Goal: Transaction & Acquisition: Purchase product/service

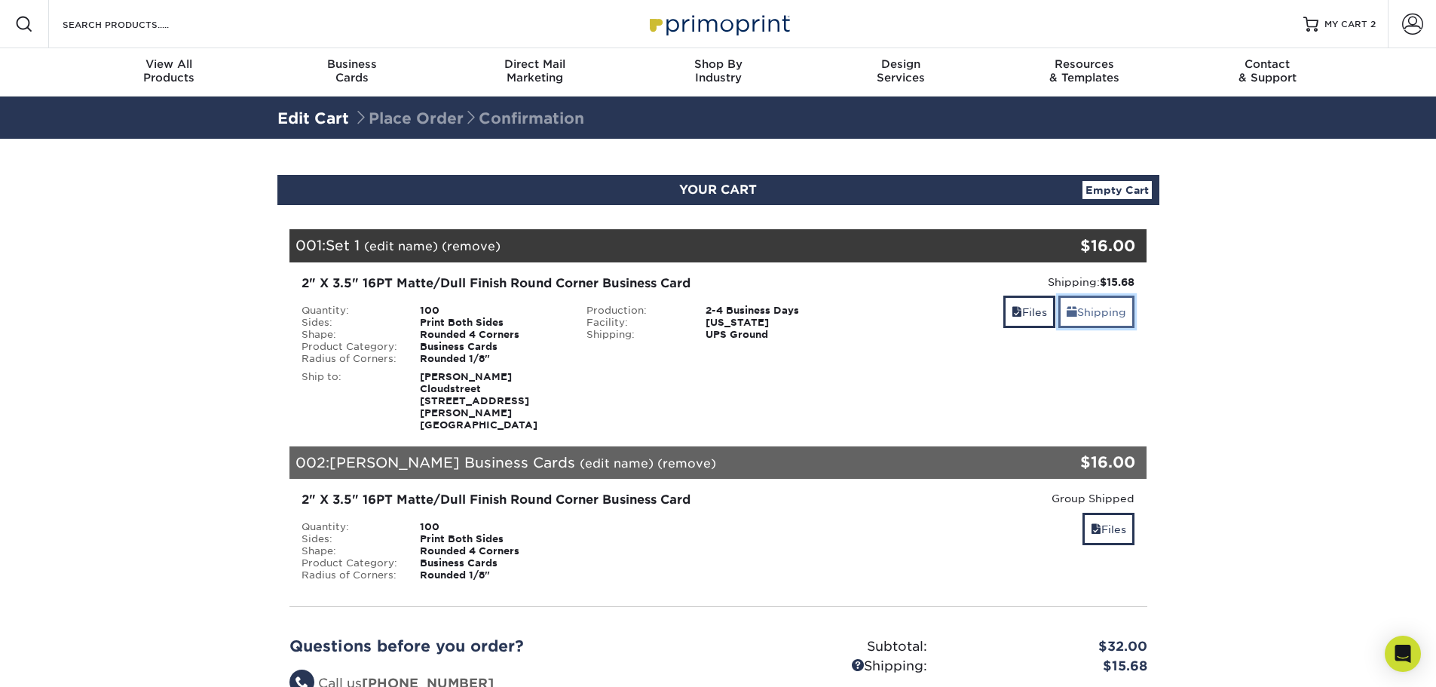
click at [1103, 314] on link "Shipping" at bounding box center [1096, 311] width 76 height 32
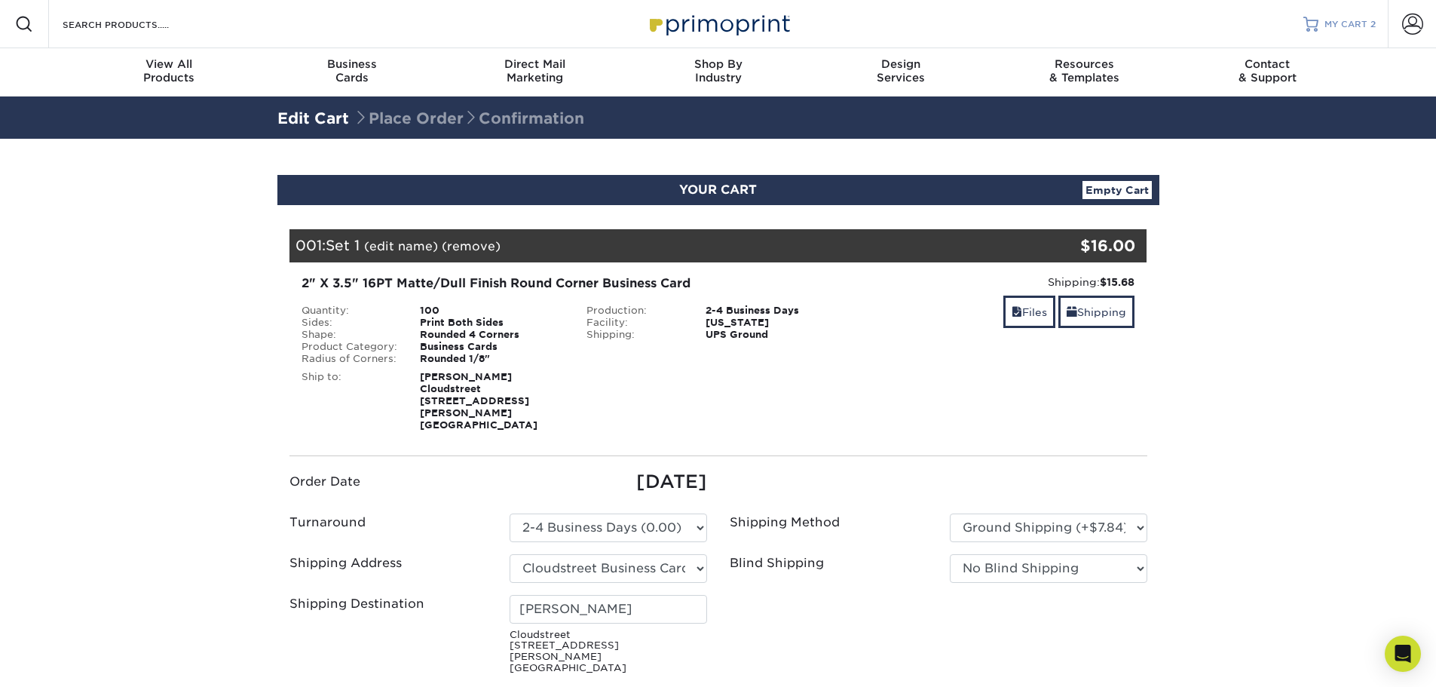
click at [1353, 23] on span "MY CART" at bounding box center [1345, 24] width 43 height 13
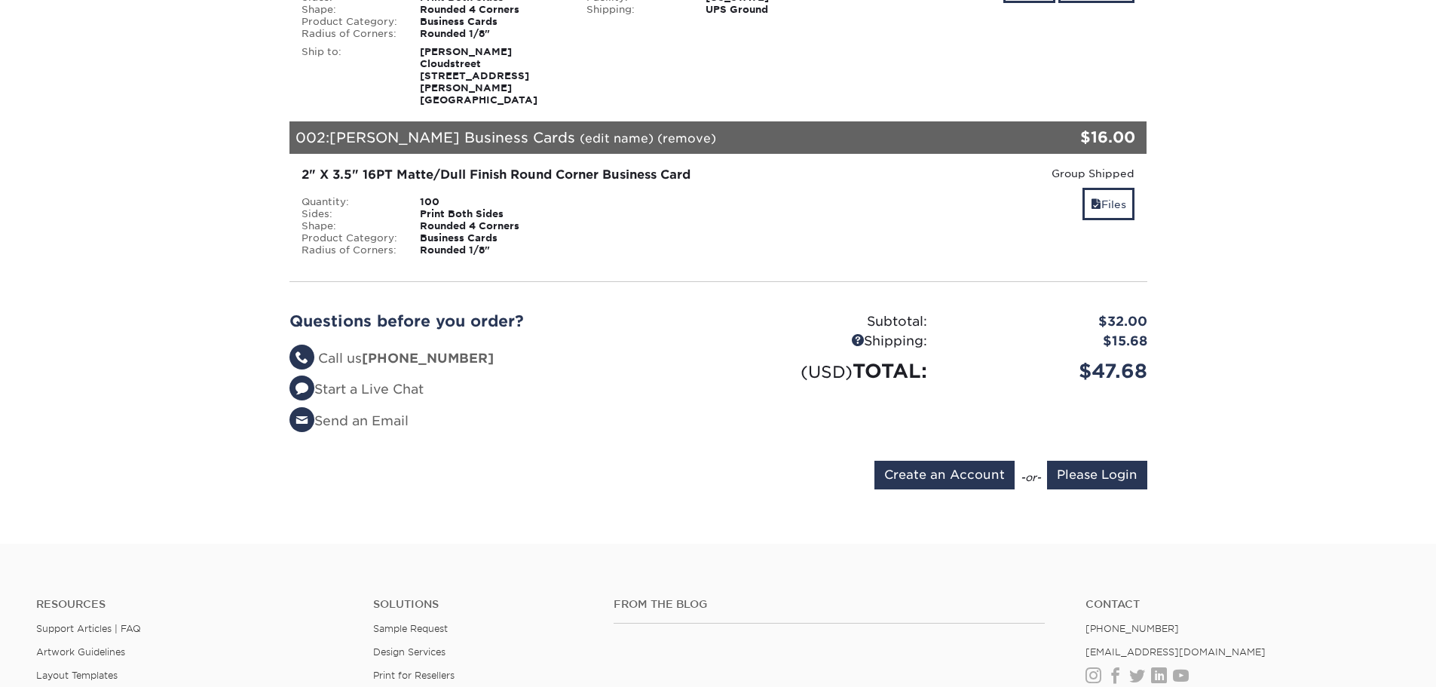
scroll to position [377, 0]
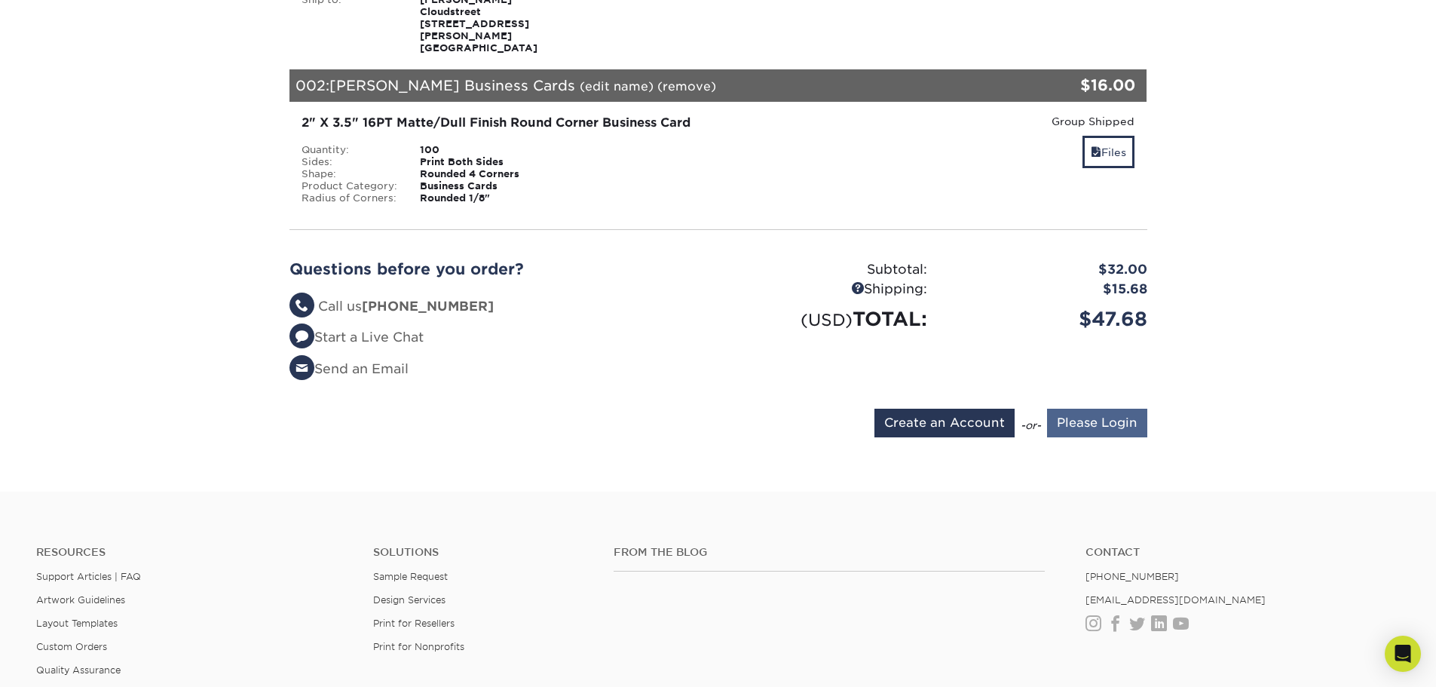
type input "[EMAIL_ADDRESS][PERSON_NAME][DOMAIN_NAME]"
click at [1086, 411] on input "Please Login" at bounding box center [1097, 422] width 100 height 29
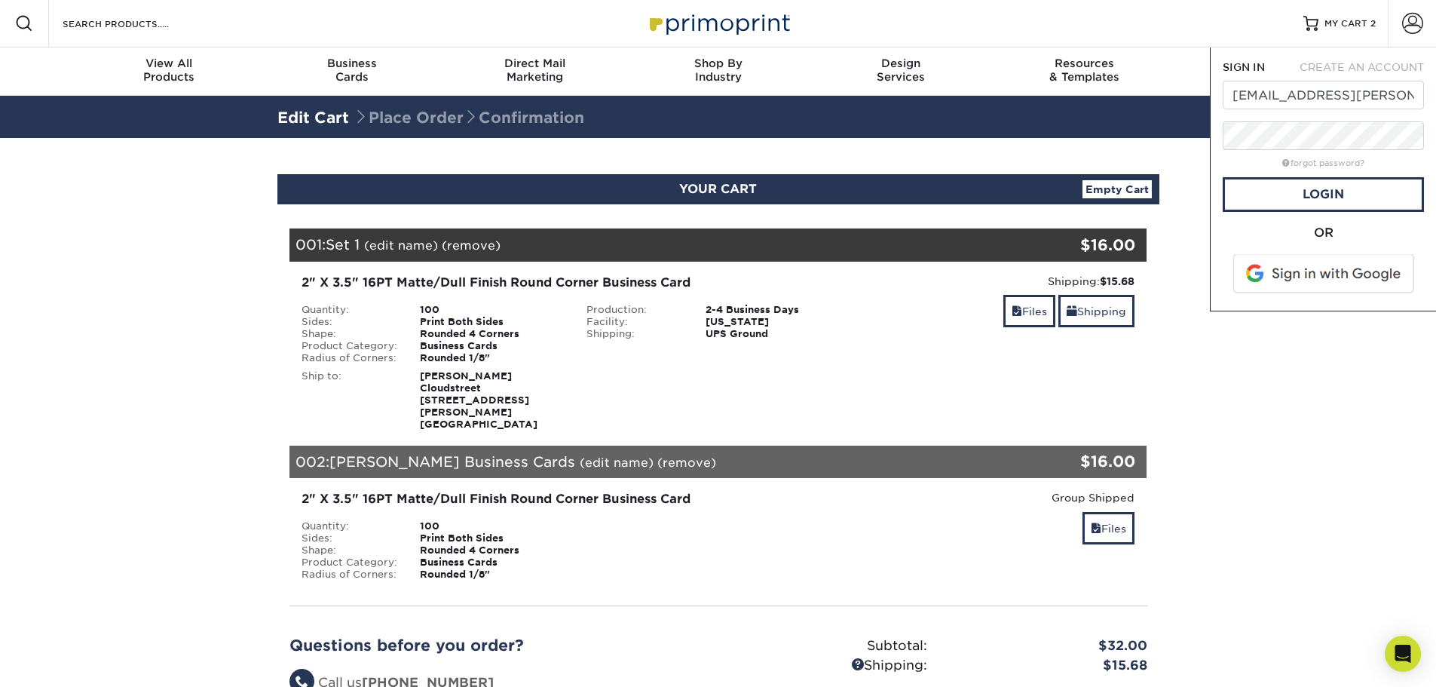
scroll to position [0, 0]
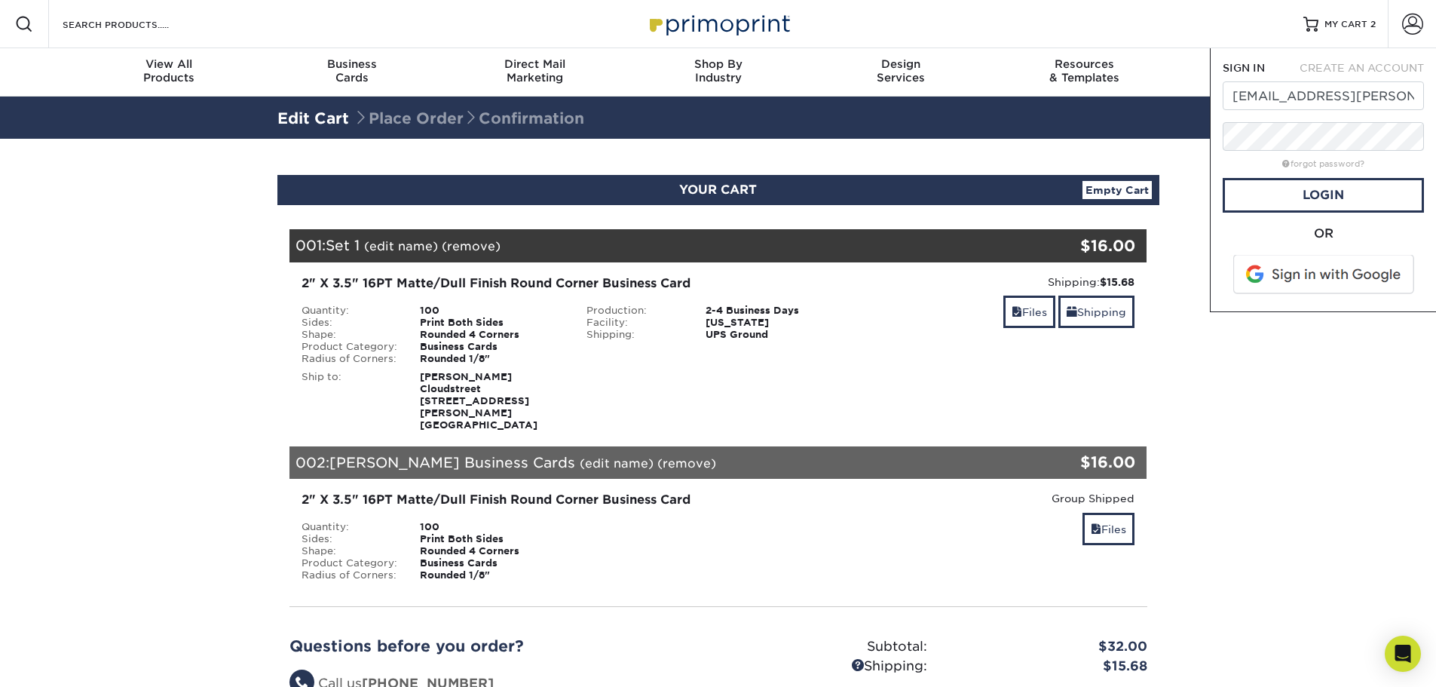
click at [1225, 509] on section "YOUR CART Empty Cart Your Cart is Empty Account Login Create Account Contact Us…" at bounding box center [718, 504] width 1436 height 730
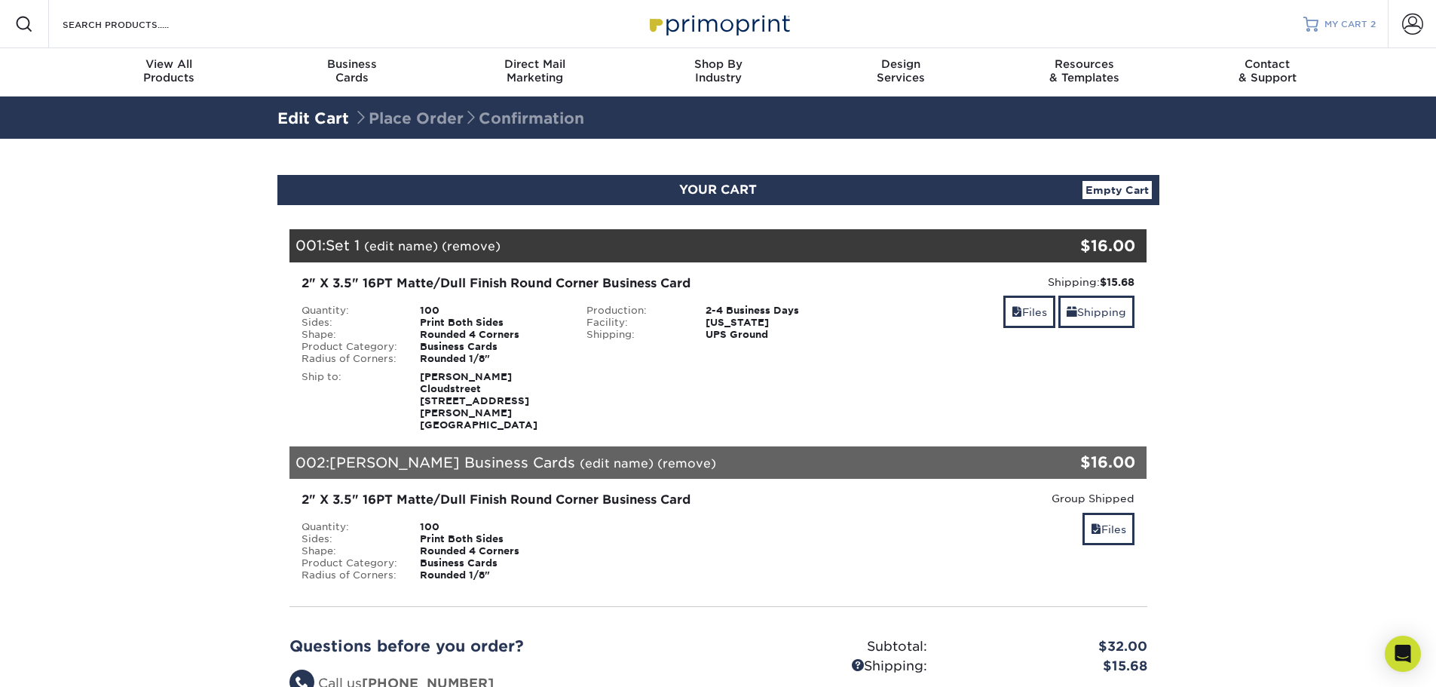
click at [1358, 23] on span "MY CART" at bounding box center [1345, 24] width 43 height 13
click at [1308, 184] on section "YOUR CART Empty Cart Your Cart is Empty Account Login Create Account Contact Us…" at bounding box center [718, 504] width 1436 height 730
click at [1352, 29] on span "MY CART" at bounding box center [1345, 24] width 43 height 13
click at [1355, 23] on span "MY CART" at bounding box center [1345, 24] width 43 height 13
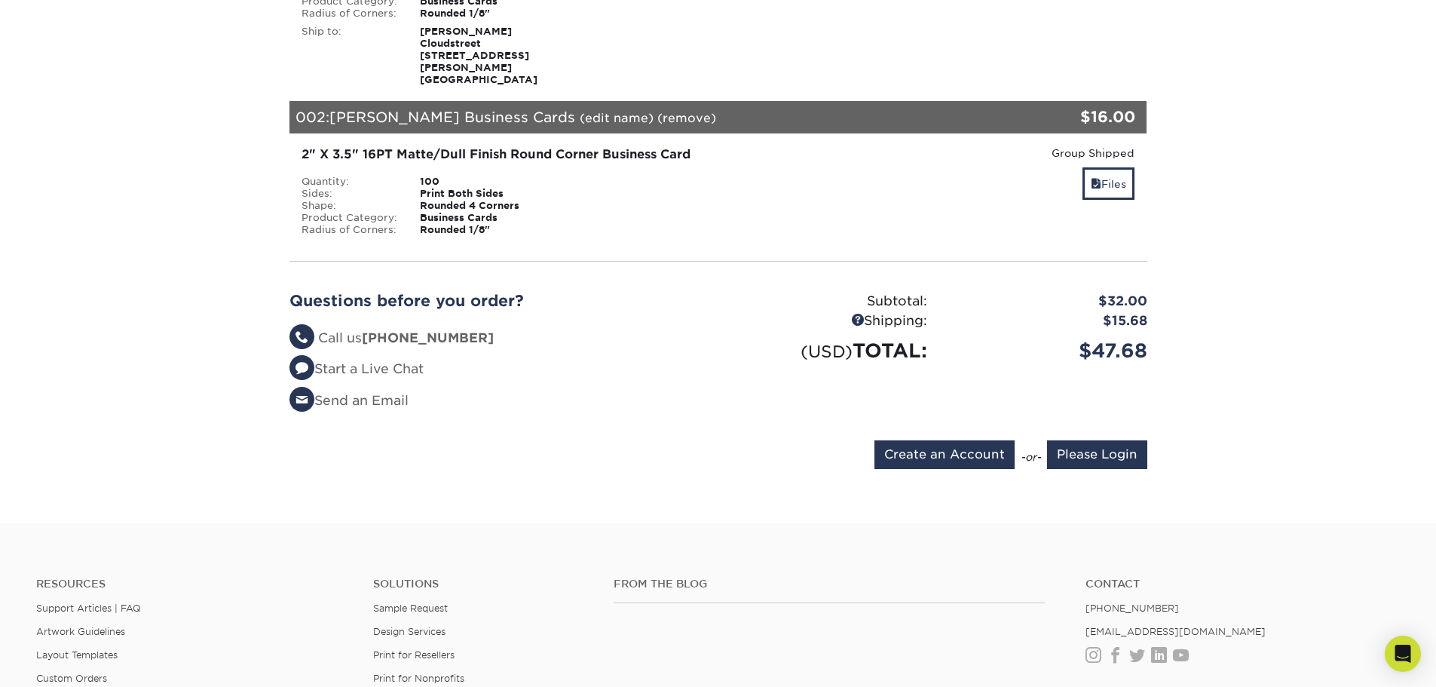
scroll to position [377, 0]
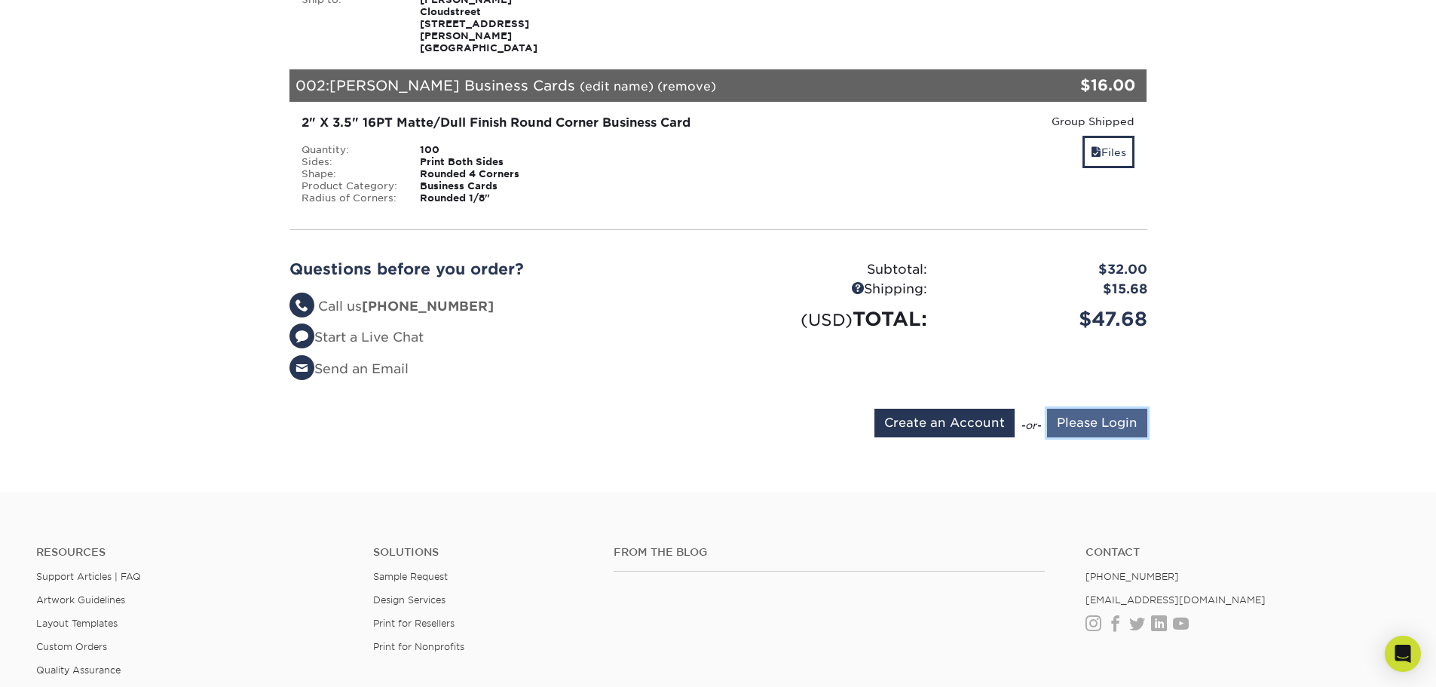
click at [1102, 409] on input "Please Login" at bounding box center [1097, 422] width 100 height 29
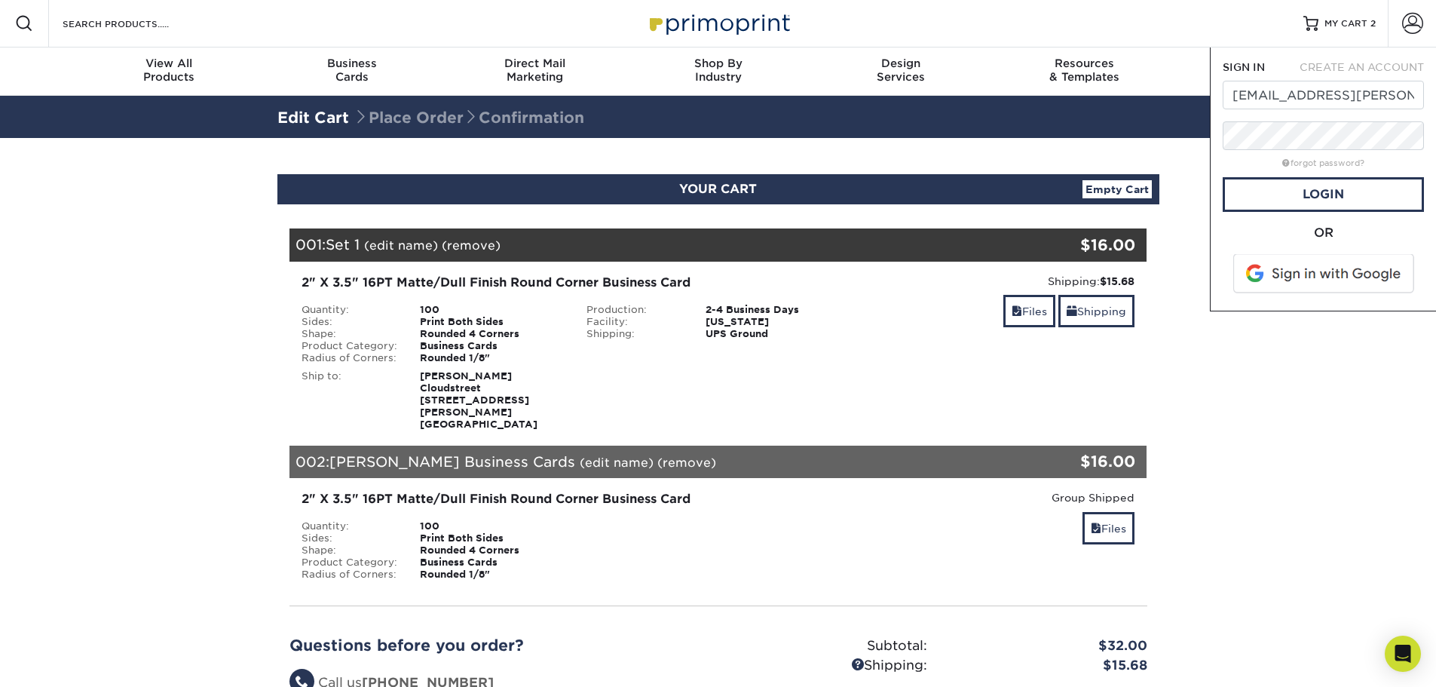
scroll to position [0, 0]
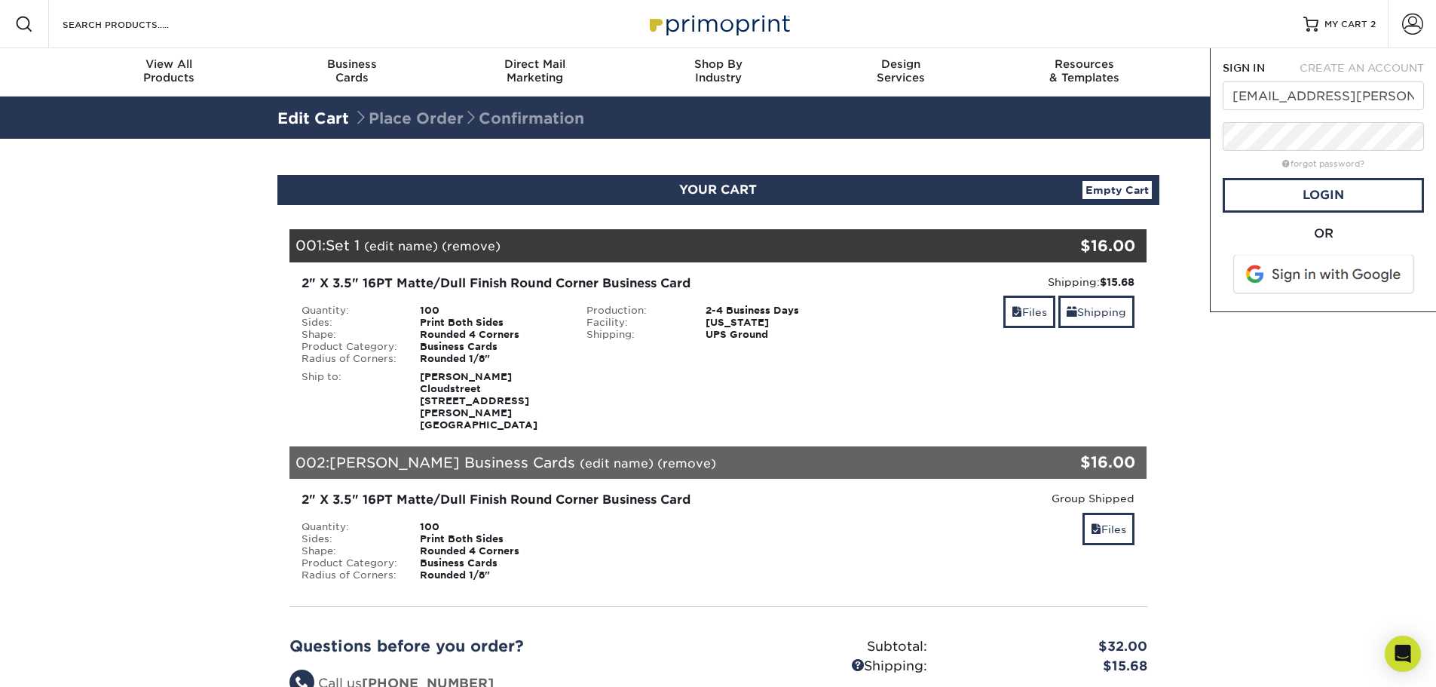
click at [1345, 381] on section "YOUR CART Empty Cart Your Cart is Empty Account Login Create Account Contact Us…" at bounding box center [718, 504] width 1436 height 730
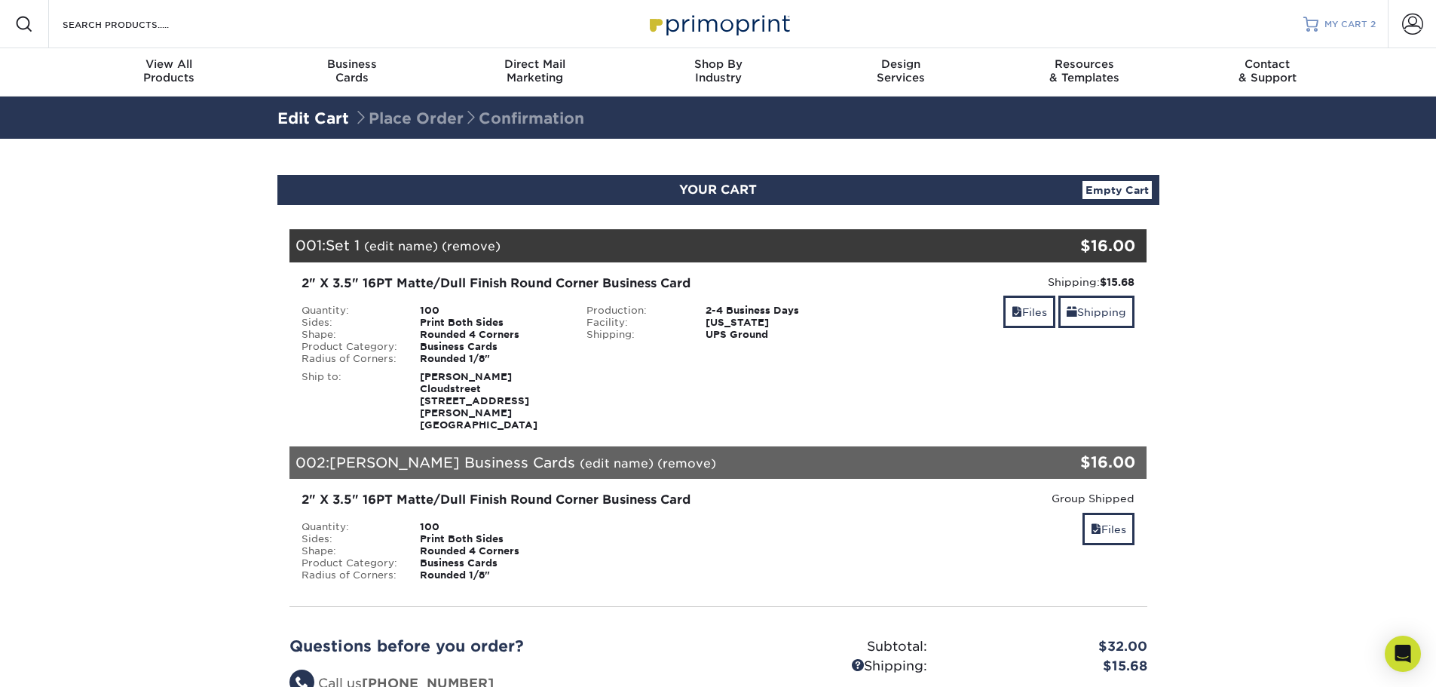
click at [1351, 23] on span "MY CART" at bounding box center [1345, 24] width 43 height 13
click at [1350, 23] on span "MY CART" at bounding box center [1345, 24] width 43 height 13
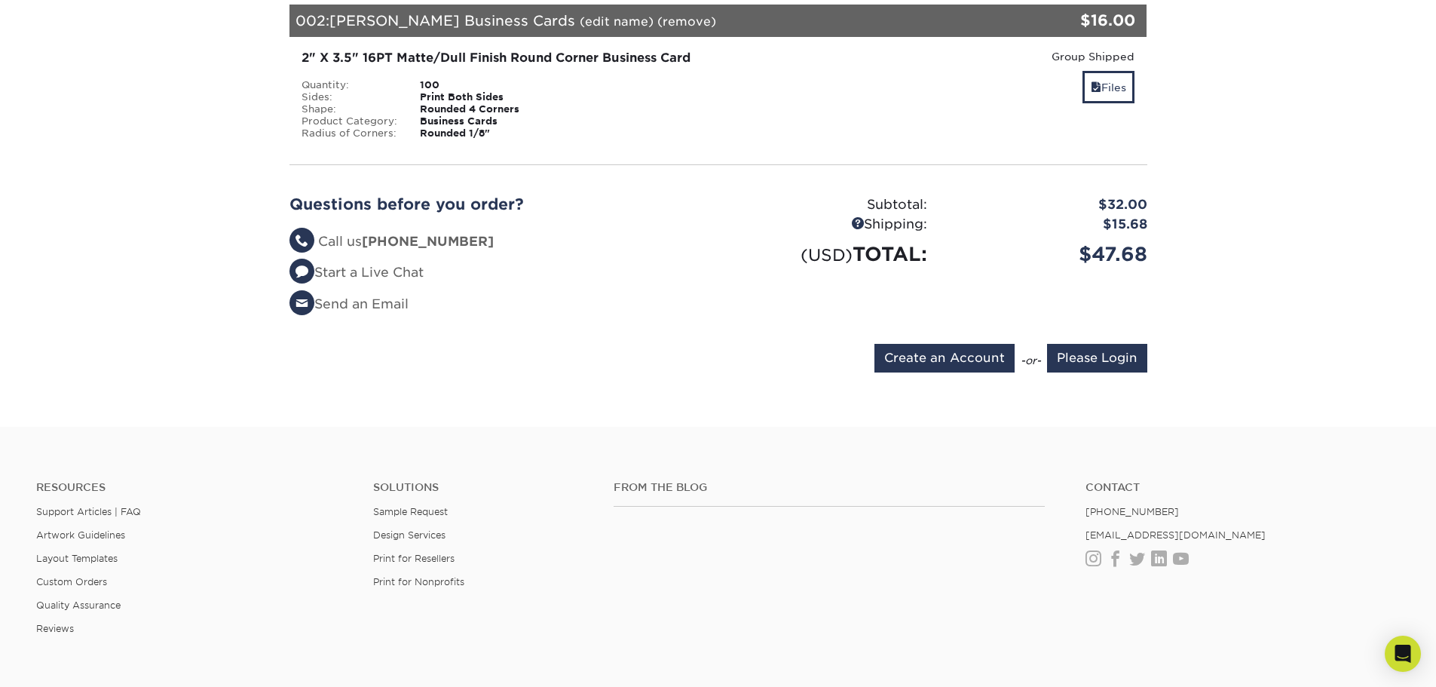
scroll to position [452, 0]
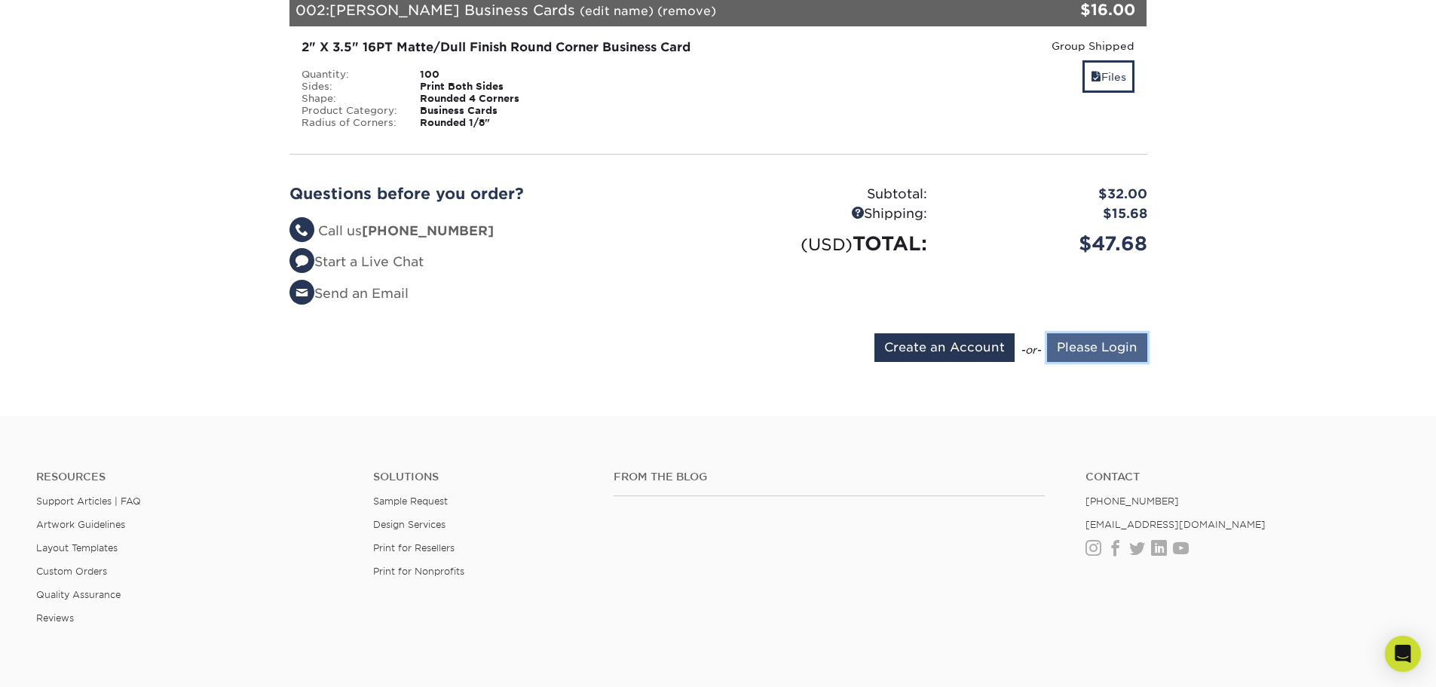
click at [1113, 333] on input "Please Login" at bounding box center [1097, 347] width 100 height 29
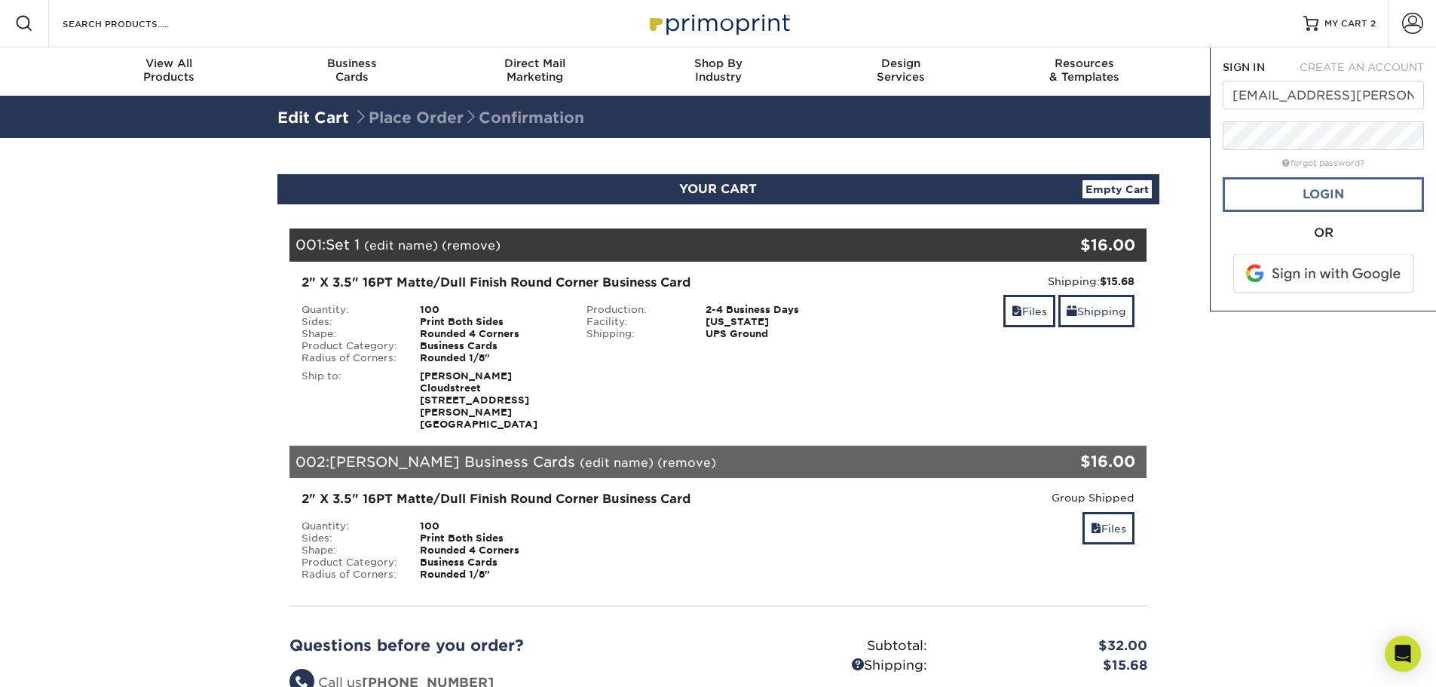
scroll to position [0, 0]
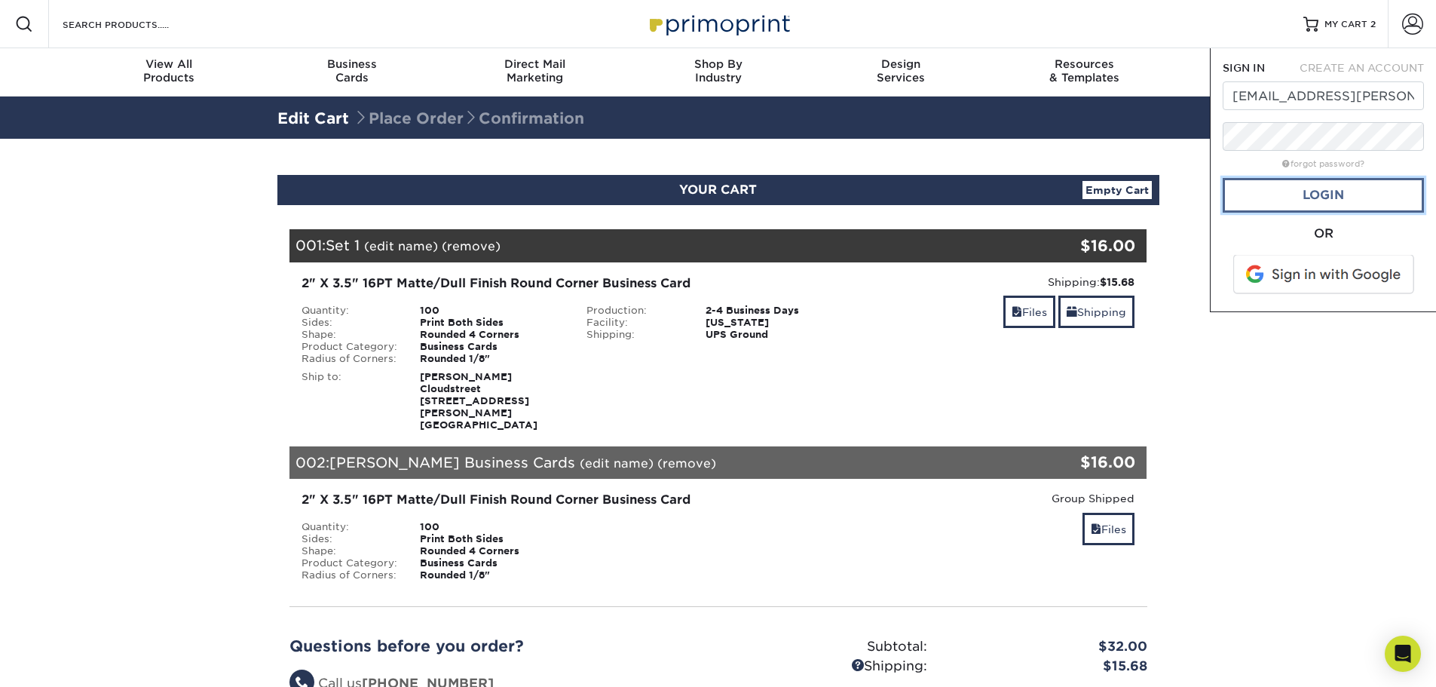
click at [1329, 192] on link "Login" at bounding box center [1322, 195] width 201 height 35
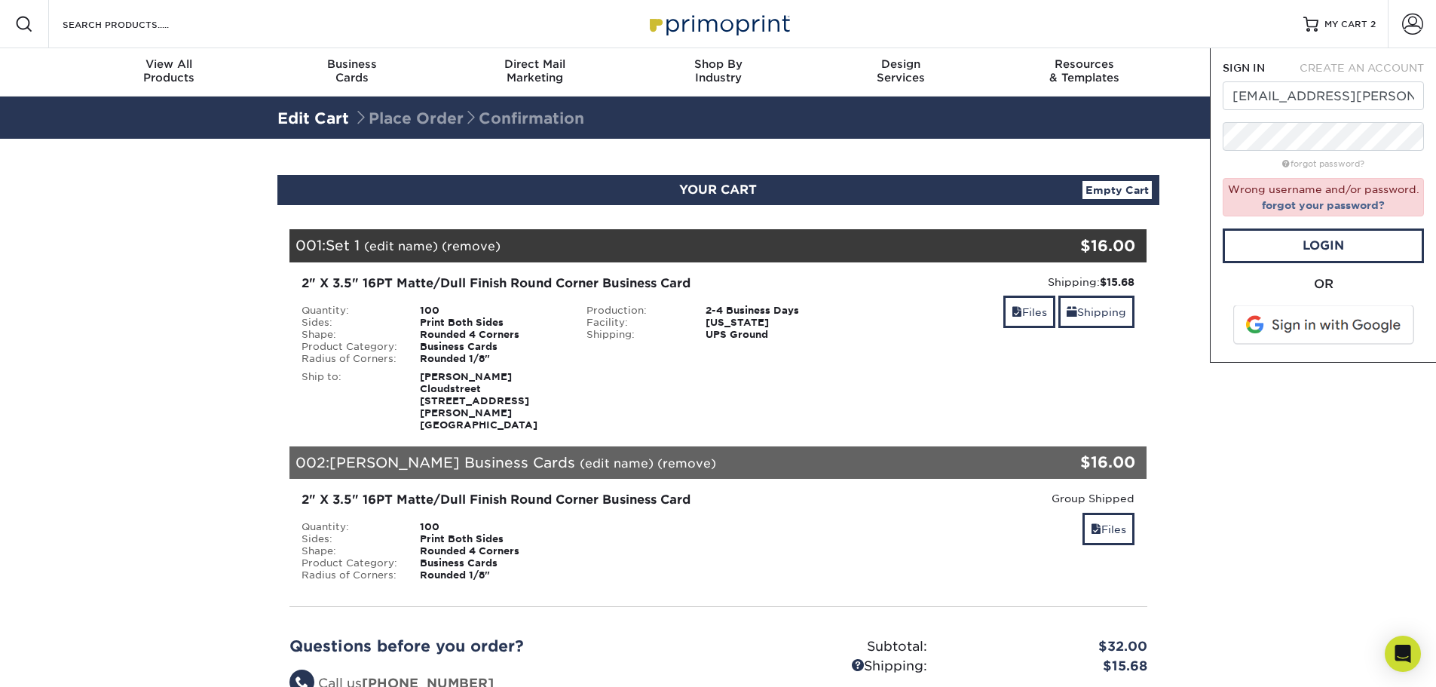
click at [1341, 327] on span at bounding box center [1324, 324] width 192 height 39
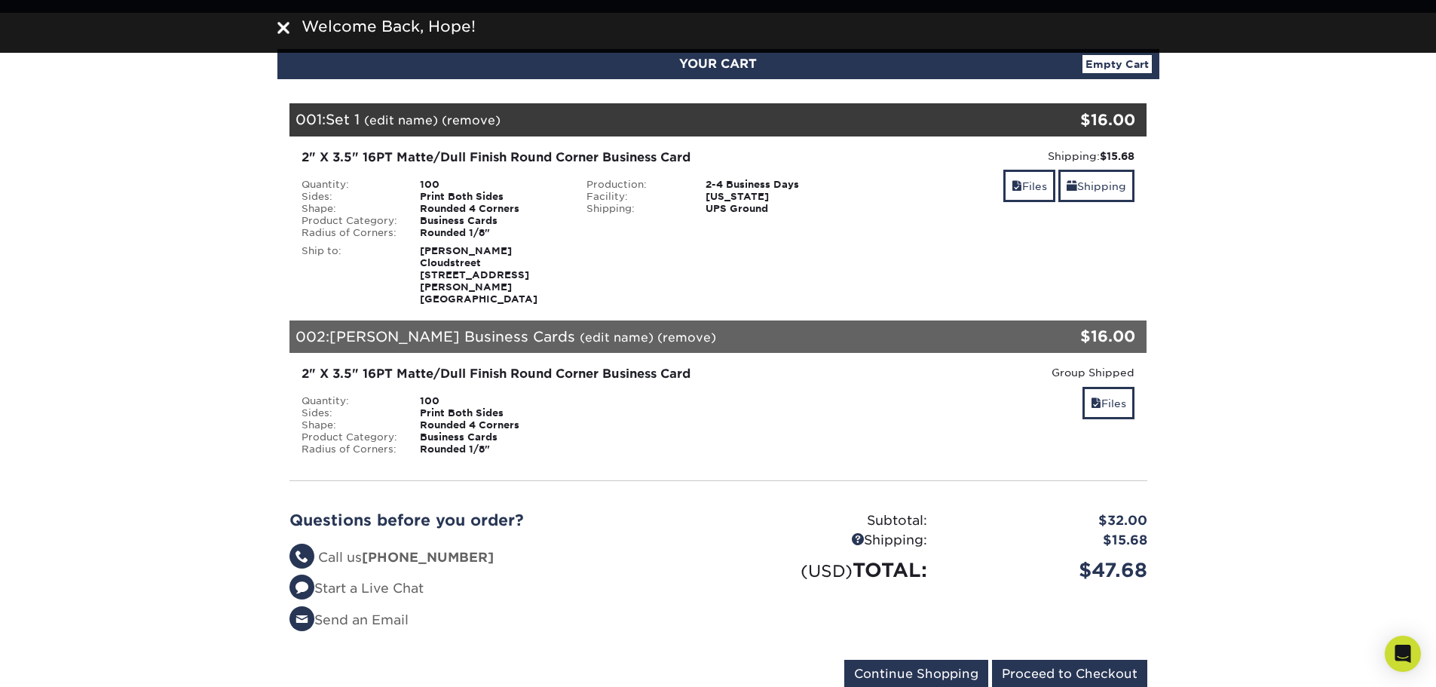
scroll to position [452, 0]
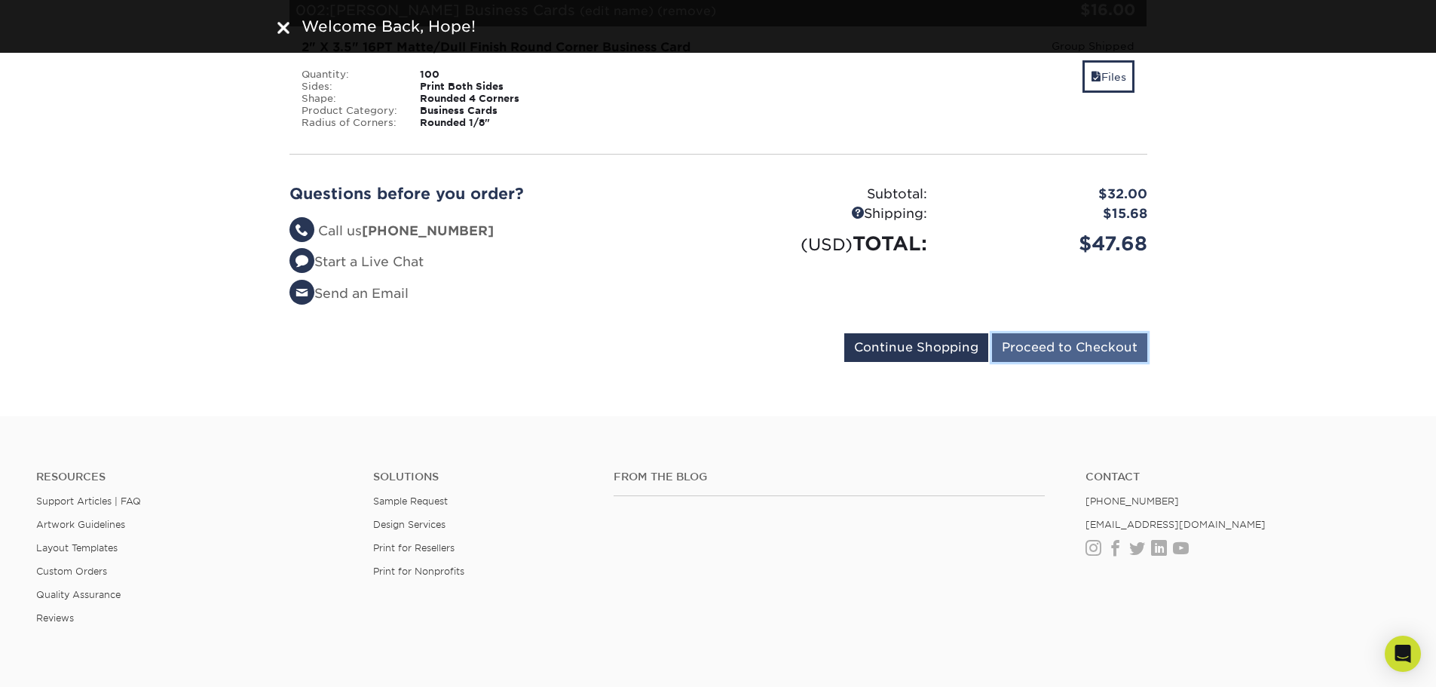
click at [1078, 336] on input "Proceed to Checkout" at bounding box center [1069, 347] width 155 height 29
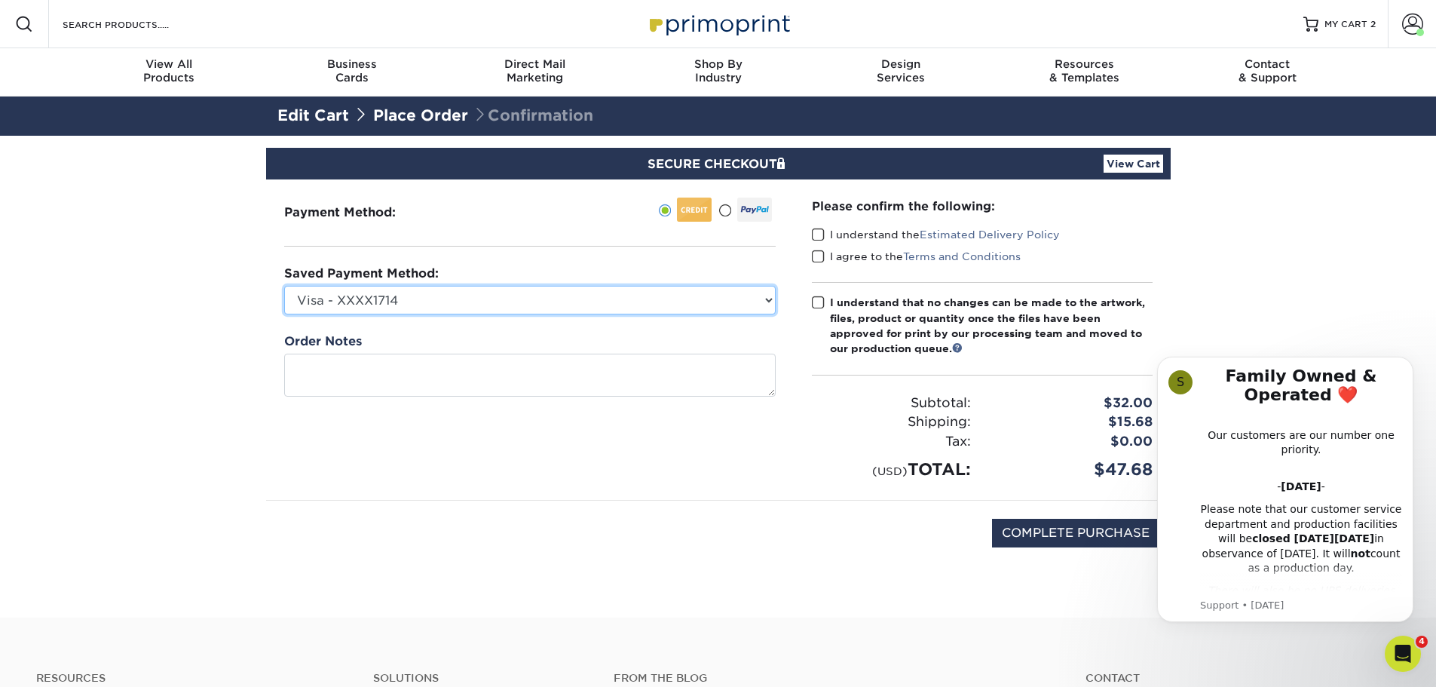
click at [713, 307] on select "Visa - XXXX1714 American Express - XXXX5016 American Express - XXXX3004 New Cre…" at bounding box center [529, 300] width 491 height 29
click at [568, 295] on select "Visa - XXXX1714 American Express - XXXX5016 American Express - XXXX3004 New Cre…" at bounding box center [529, 300] width 491 height 29
click at [716, 307] on select "Visa - XXXX1714 American Express - XXXX5016 American Express - XXXX3004 New Cre…" at bounding box center [529, 300] width 491 height 29
select select
click at [284, 286] on select "Visa - XXXX1714 American Express - XXXX5016 American Express - XXXX3004 New Cre…" at bounding box center [529, 300] width 491 height 29
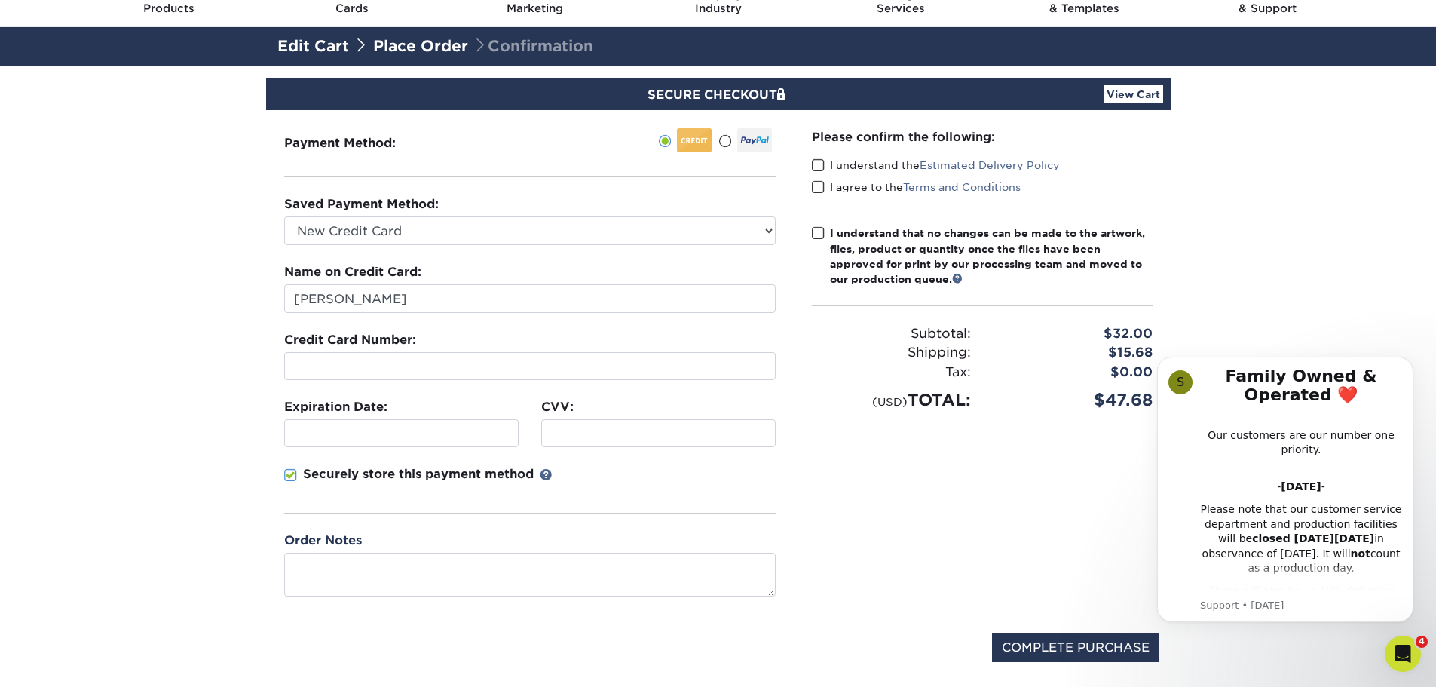
scroll to position [226, 0]
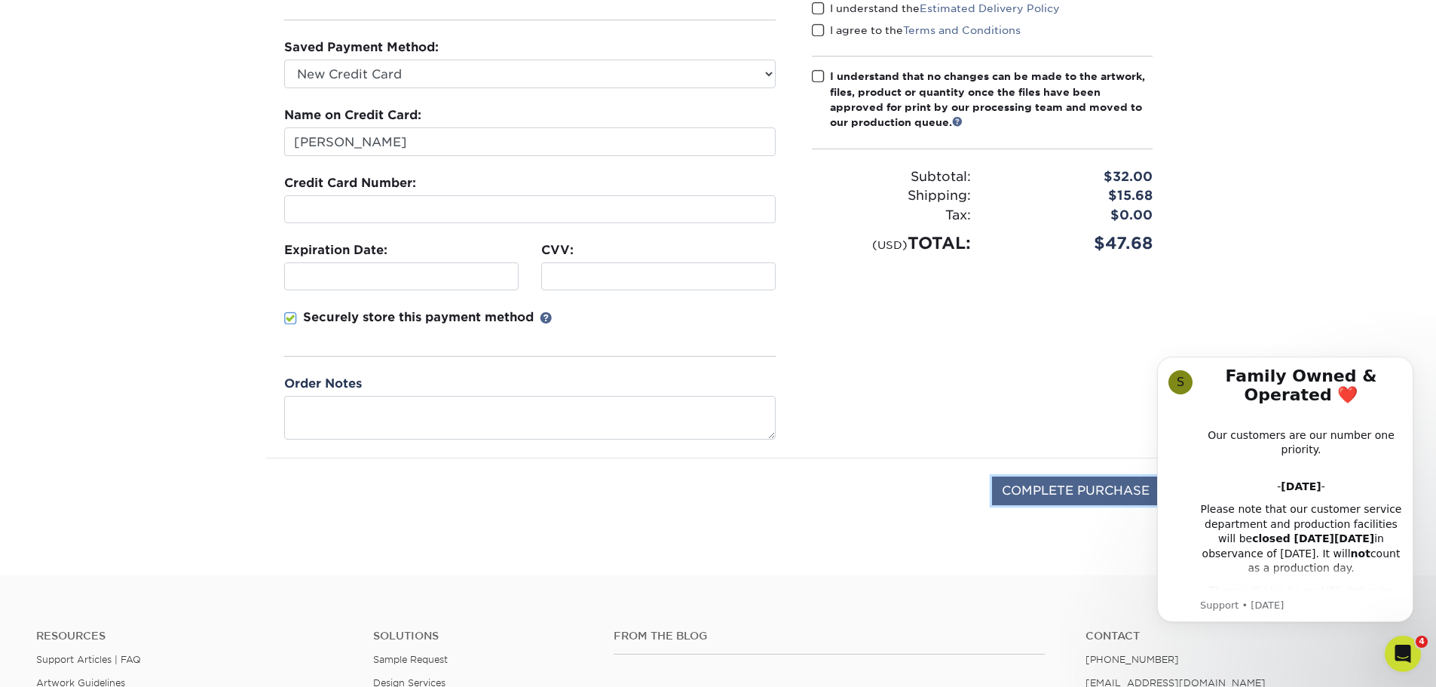
click at [1029, 494] on input "COMPLETE PURCHASE" at bounding box center [1075, 490] width 167 height 29
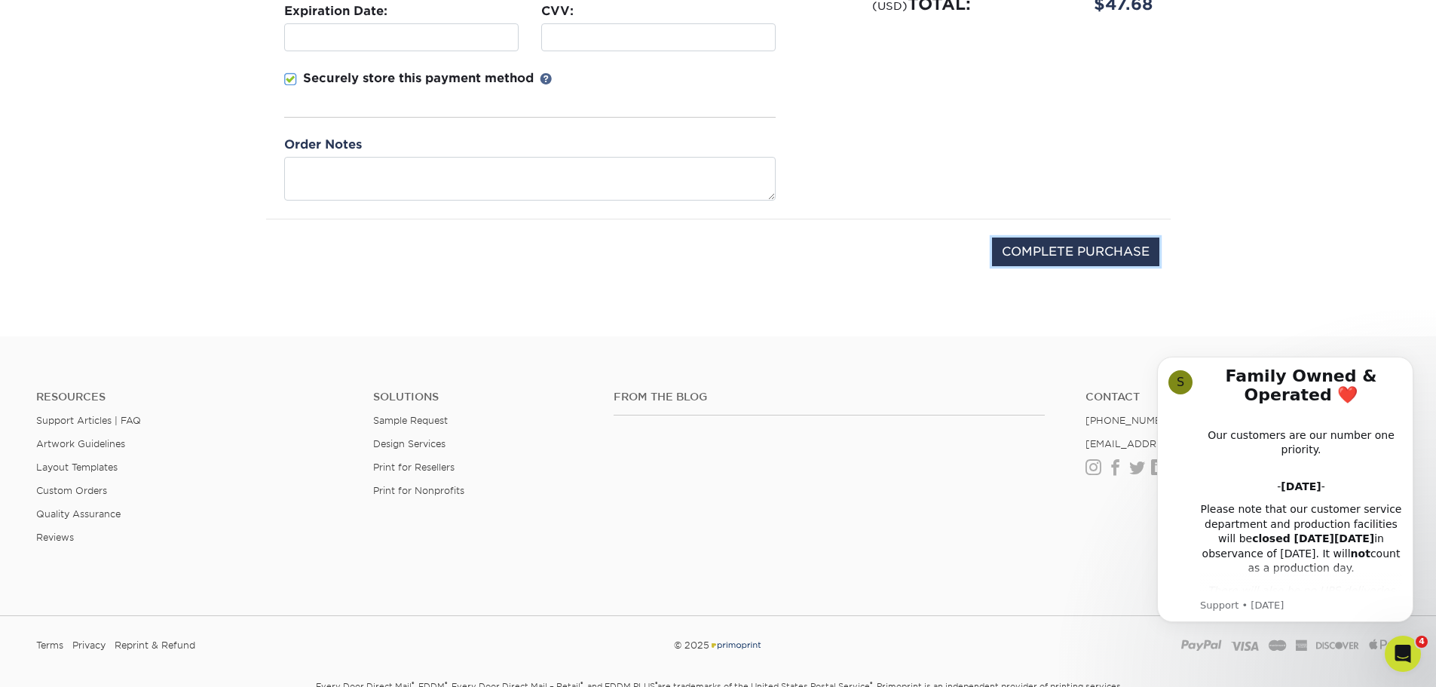
scroll to position [528, 0]
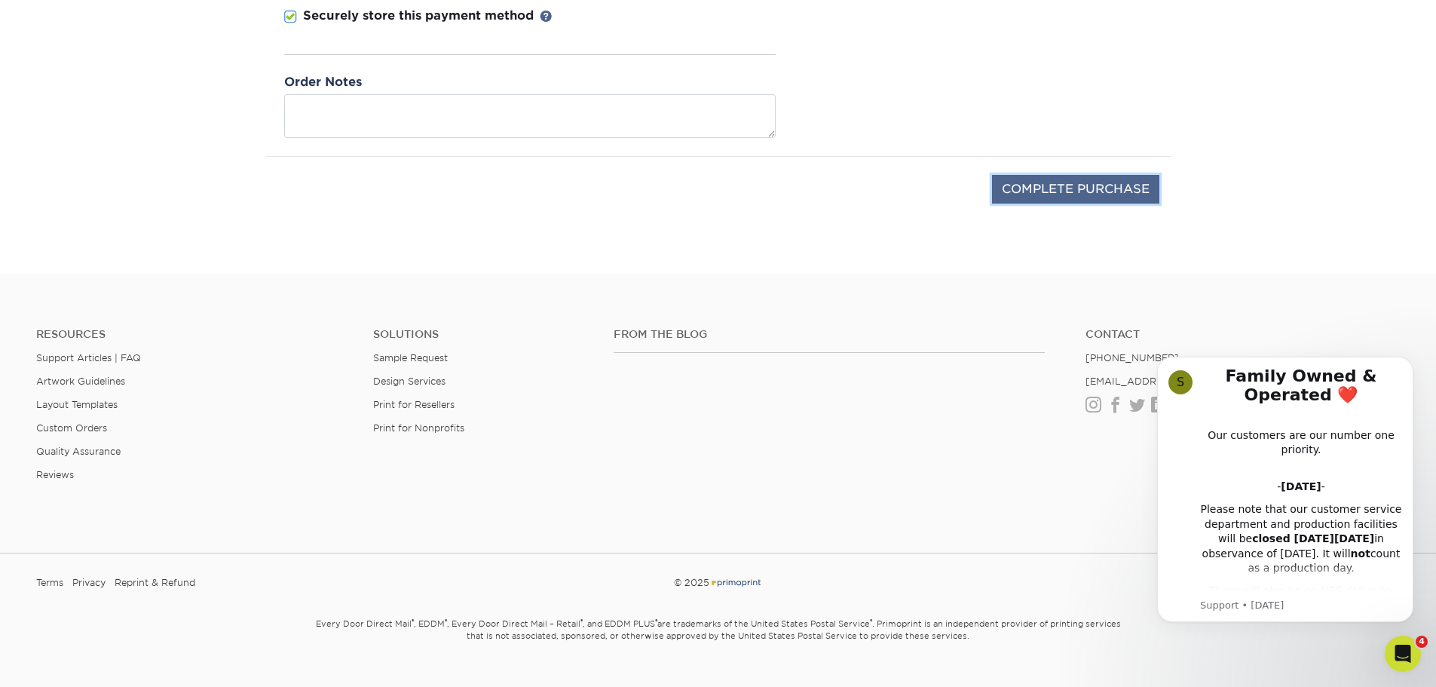
click at [1092, 184] on input "COMPLETE PURCHASE" at bounding box center [1075, 189] width 167 height 29
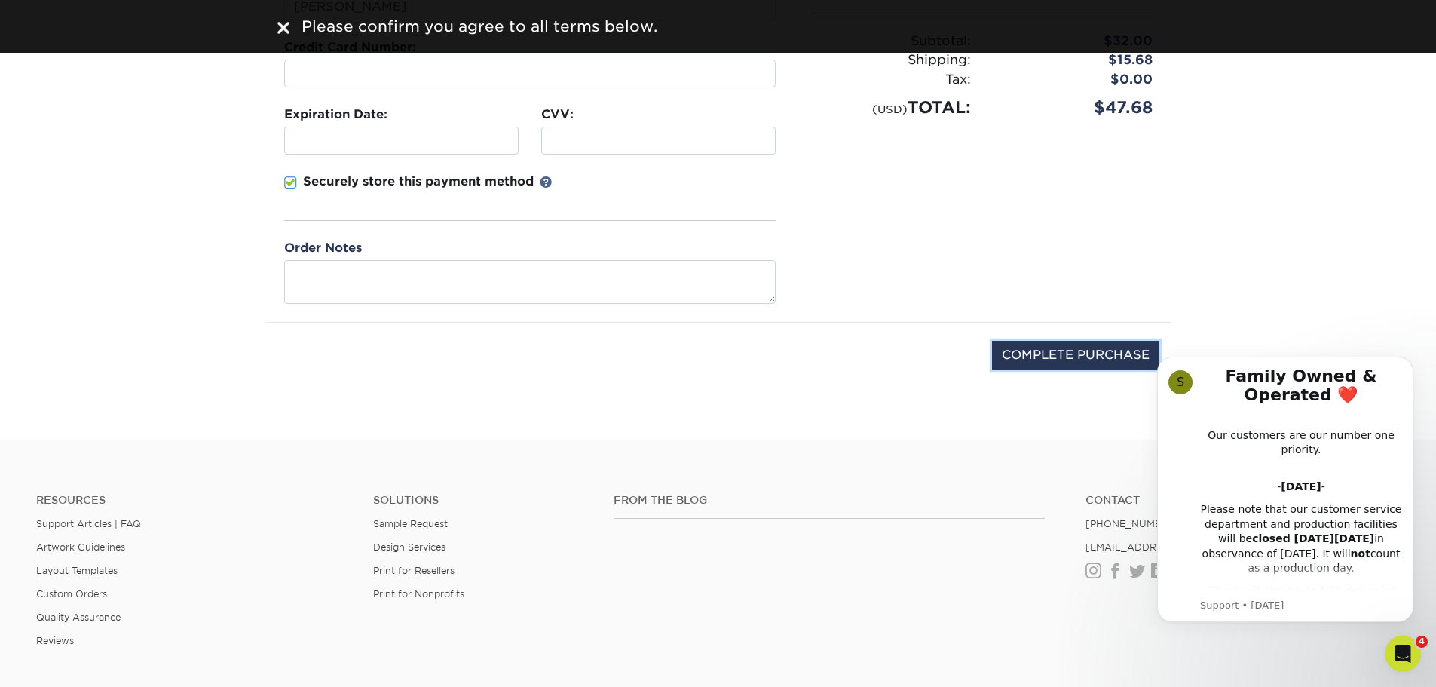
scroll to position [28, 0]
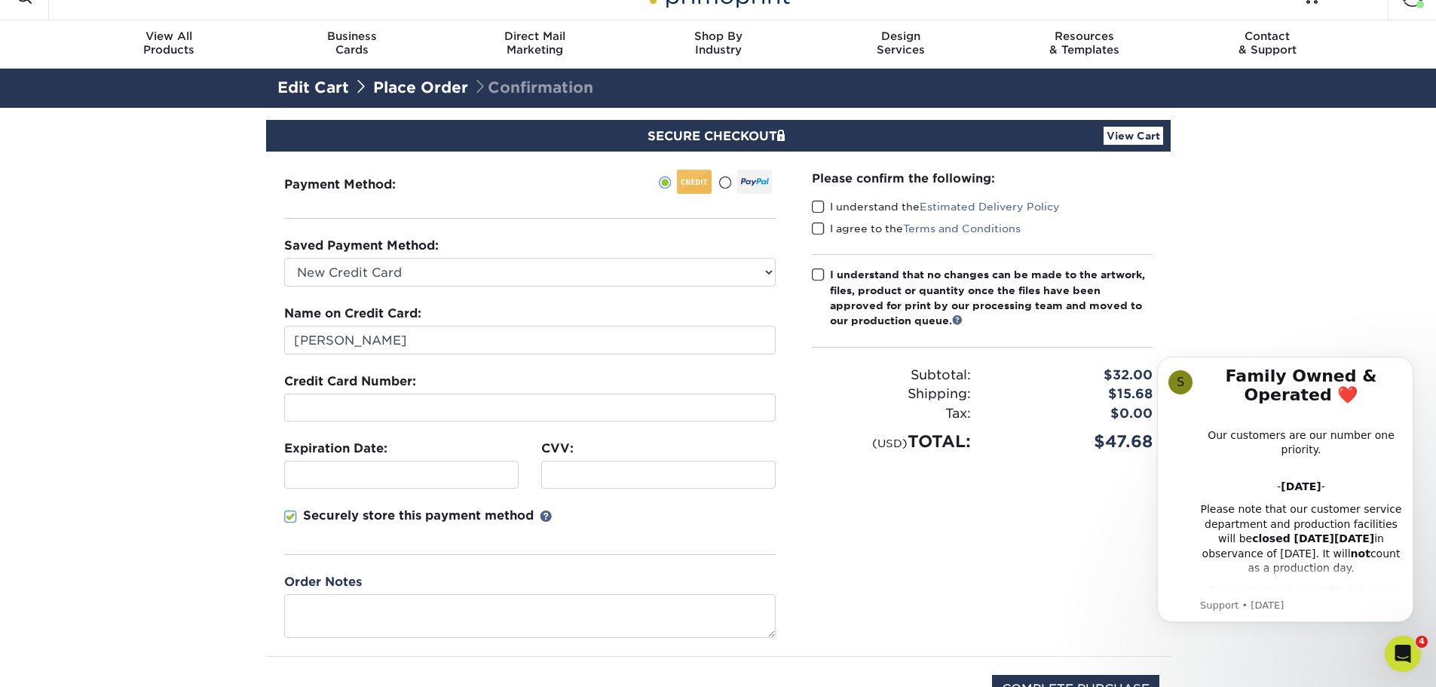
click at [820, 208] on span at bounding box center [818, 207] width 13 height 14
click at [0, 0] on input "I understand the Estimated Delivery Policy" at bounding box center [0, 0] width 0 height 0
click at [818, 232] on span at bounding box center [818, 229] width 13 height 14
click at [0, 0] on input "I agree to the Terms and Conditions" at bounding box center [0, 0] width 0 height 0
click at [818, 275] on span at bounding box center [818, 275] width 13 height 14
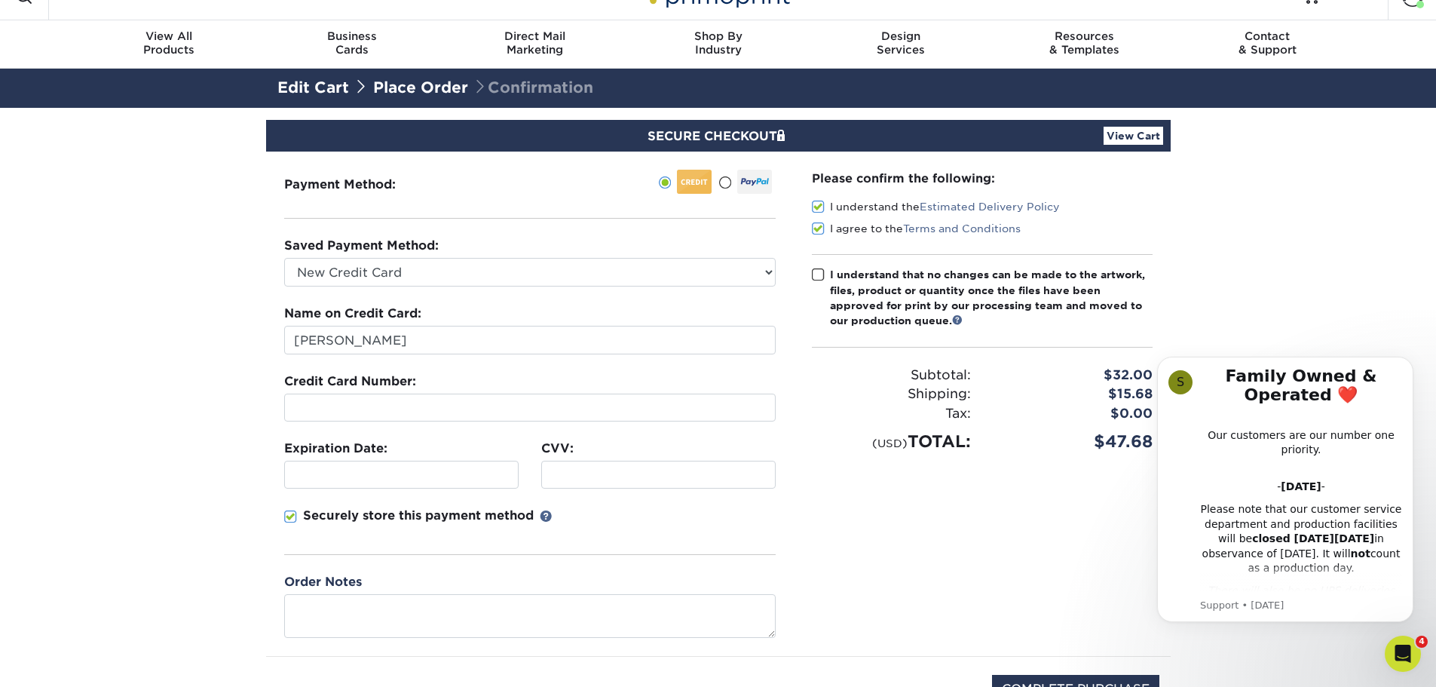
click at [0, 0] on input "I understand that no changes can be made to the artwork, files, product or quan…" at bounding box center [0, 0] width 0 height 0
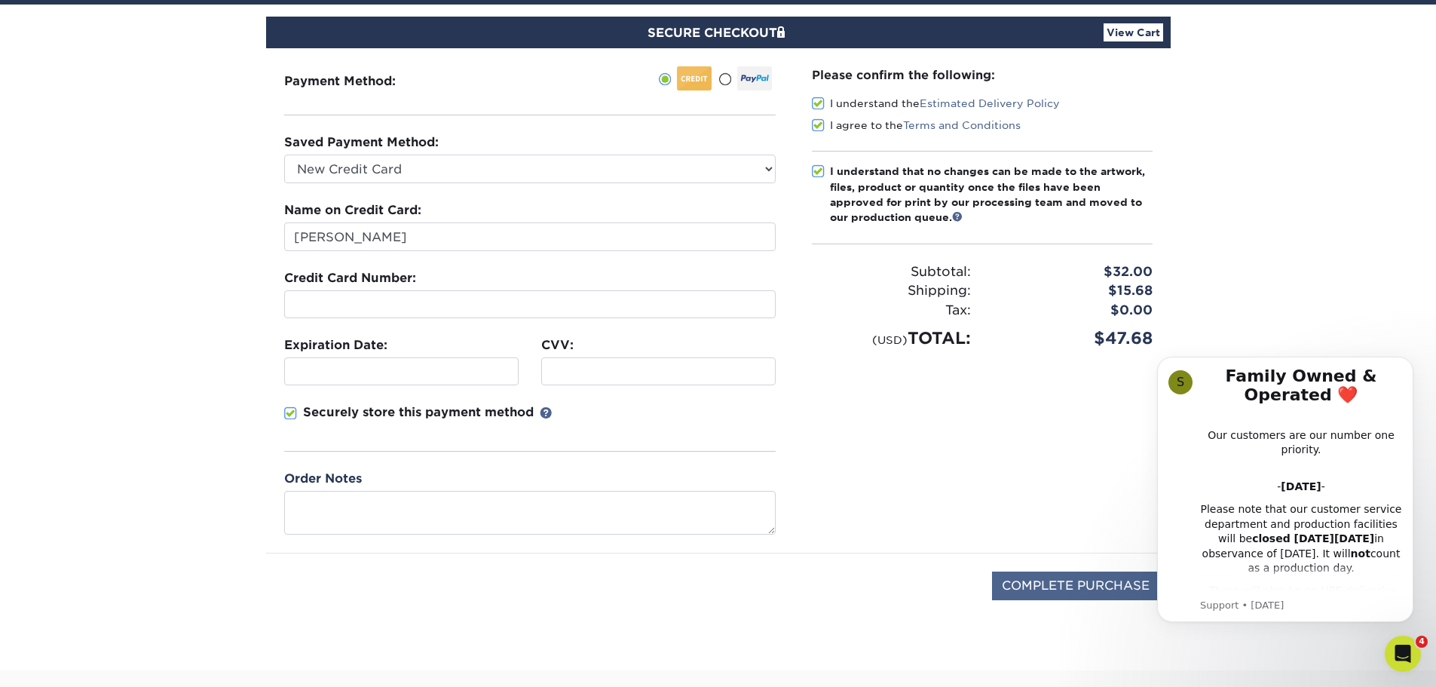
scroll to position [329, 0]
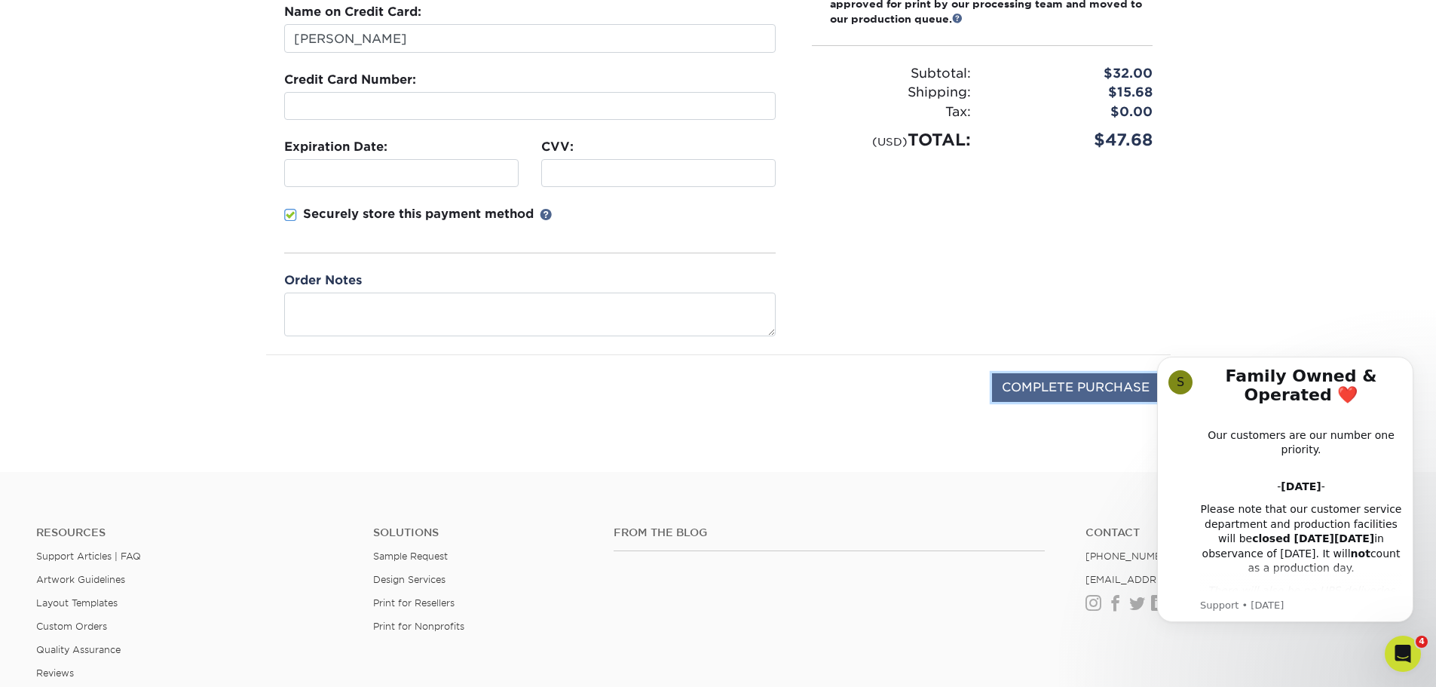
click at [1064, 384] on input "COMPLETE PURCHASE" at bounding box center [1075, 387] width 167 height 29
type input "PROCESSING, PLEASE WAIT..."
